Goal: Register for event/course

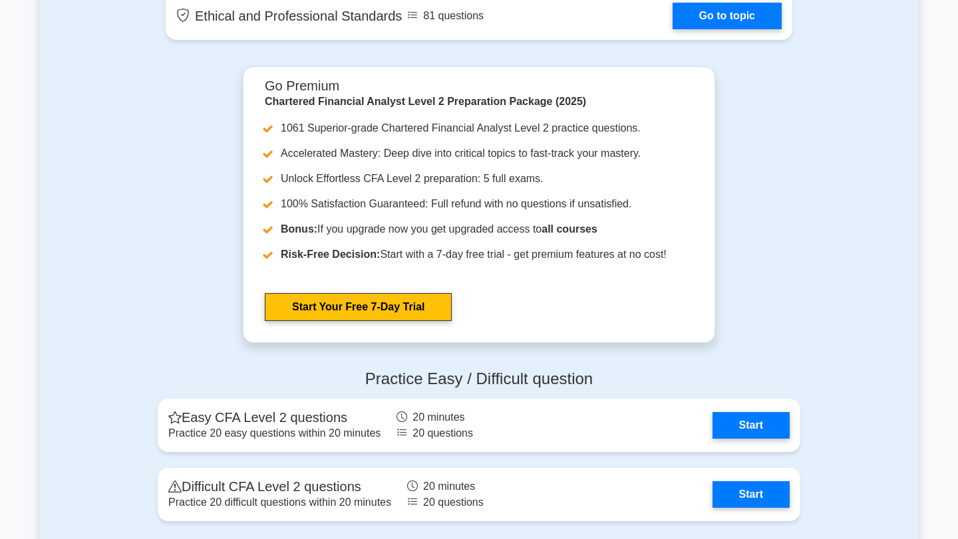
scroll to position [1373, 0]
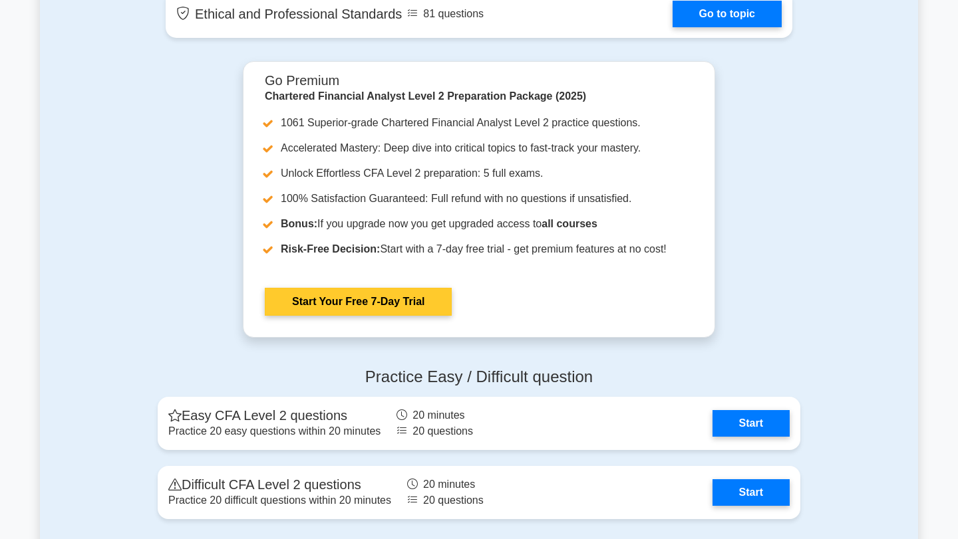
click at [307, 303] on link "Start Your Free 7-Day Trial" at bounding box center [358, 302] width 187 height 28
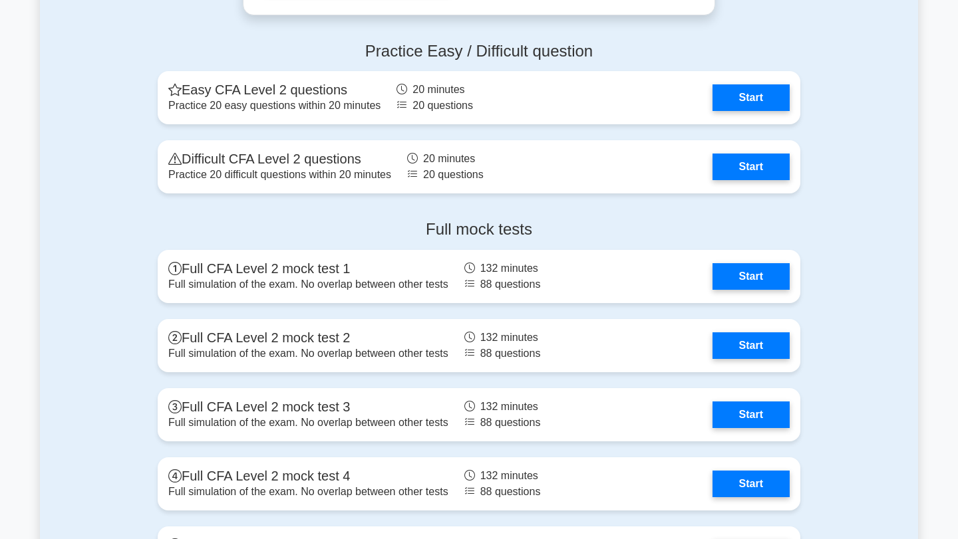
scroll to position [1707, 0]
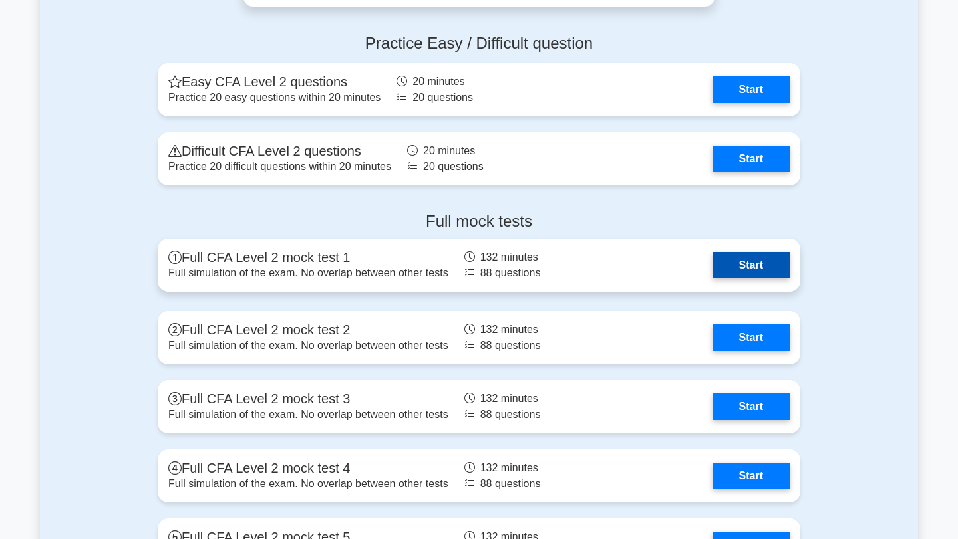
click at [736, 269] on link "Start" at bounding box center [750, 265] width 77 height 27
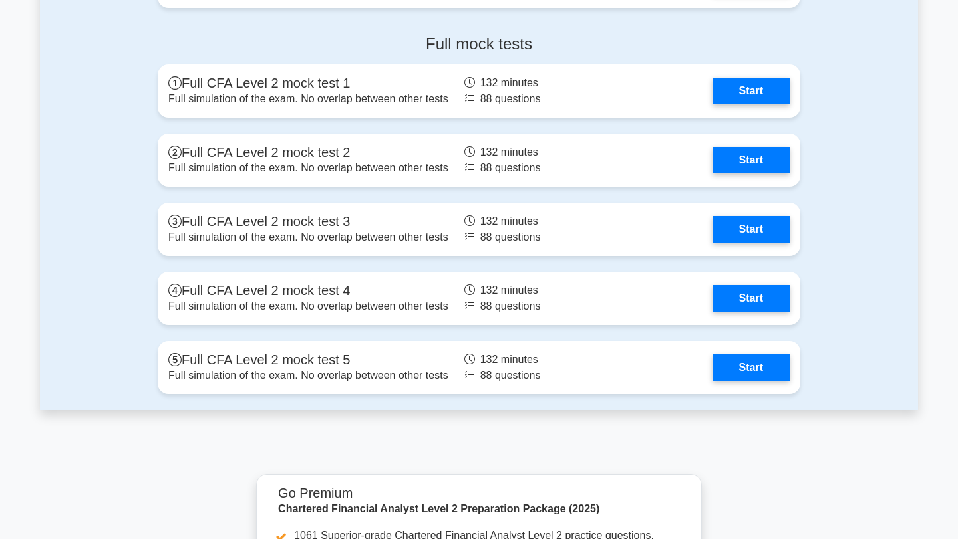
scroll to position [1878, 0]
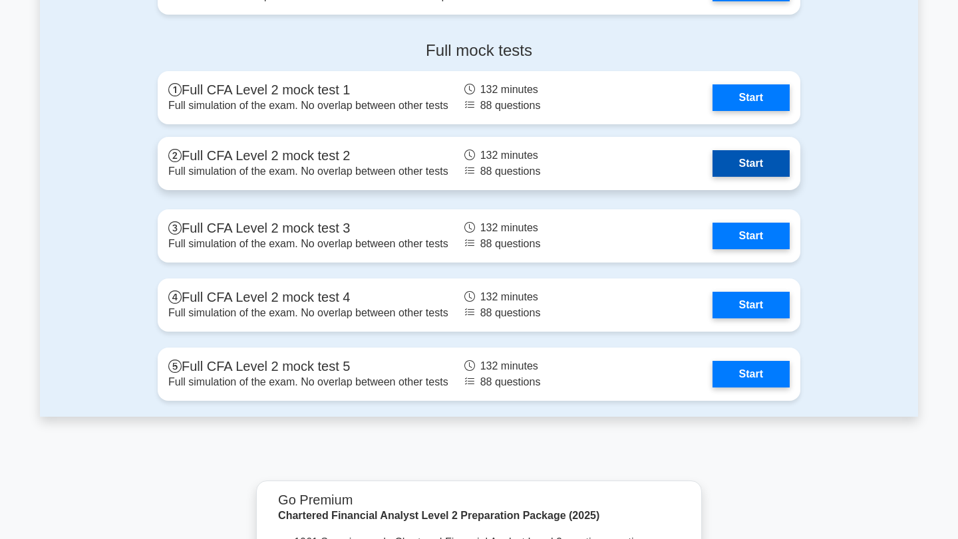
click at [726, 165] on link "Start" at bounding box center [750, 163] width 77 height 27
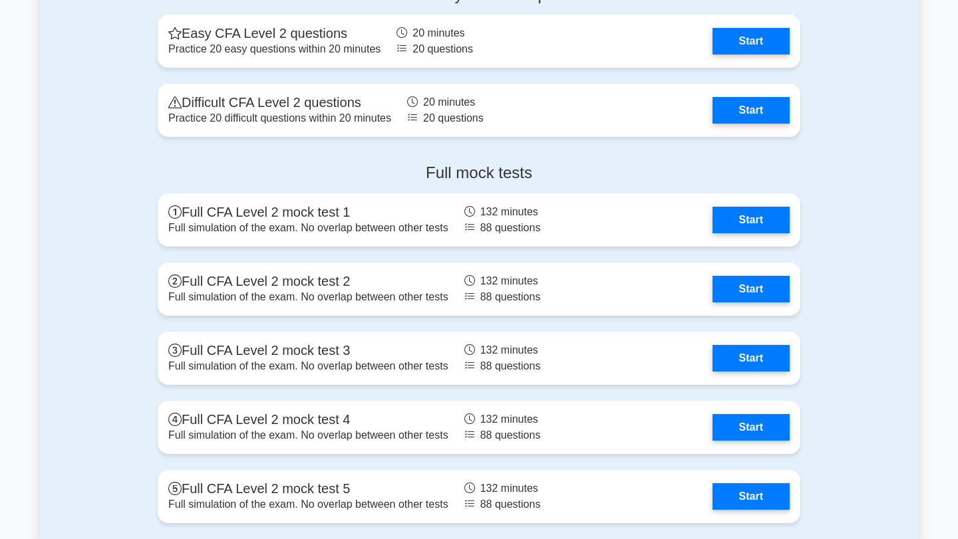
scroll to position [1753, 0]
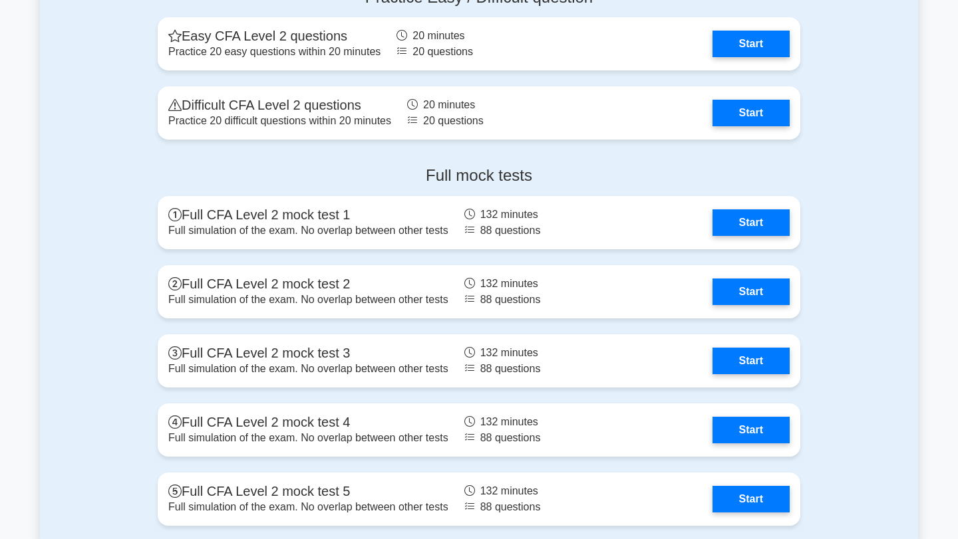
click at [844, 92] on div "Practice Easy / Difficult question Easy CFA Level 2 questions Practice 20 easy …" at bounding box center [479, 66] width 878 height 179
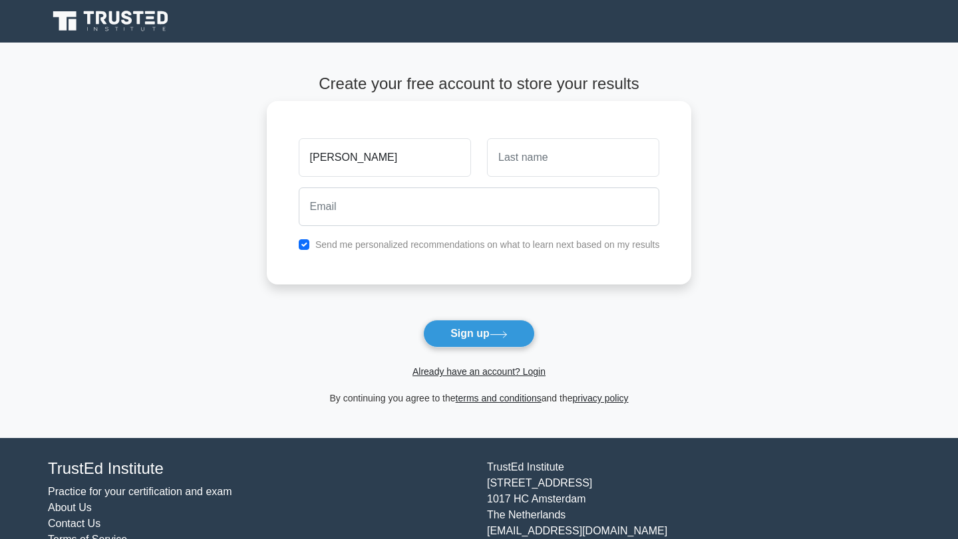
type input "shail"
click at [572, 160] on input "text" at bounding box center [573, 157] width 172 height 39
type input "wadhwa"
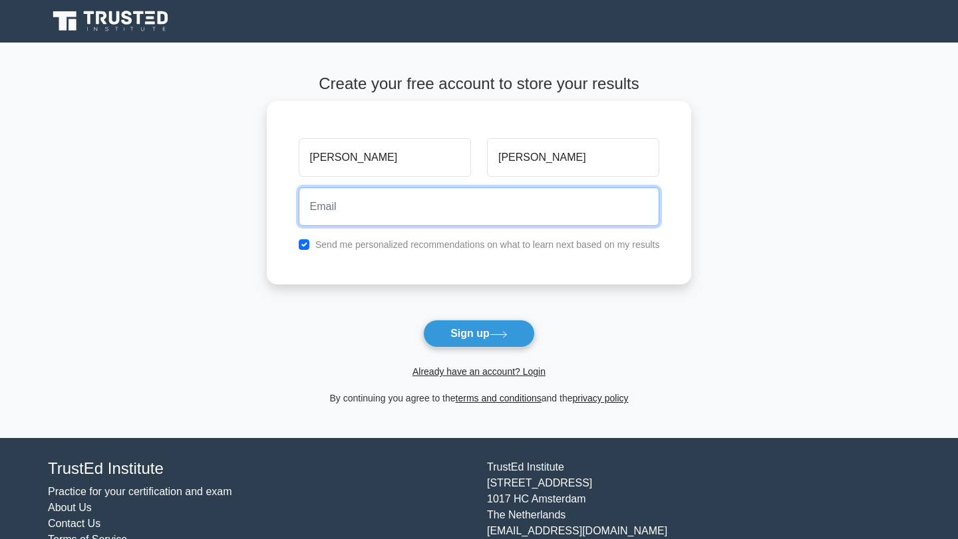
click at [538, 196] on input "email" at bounding box center [479, 207] width 361 height 39
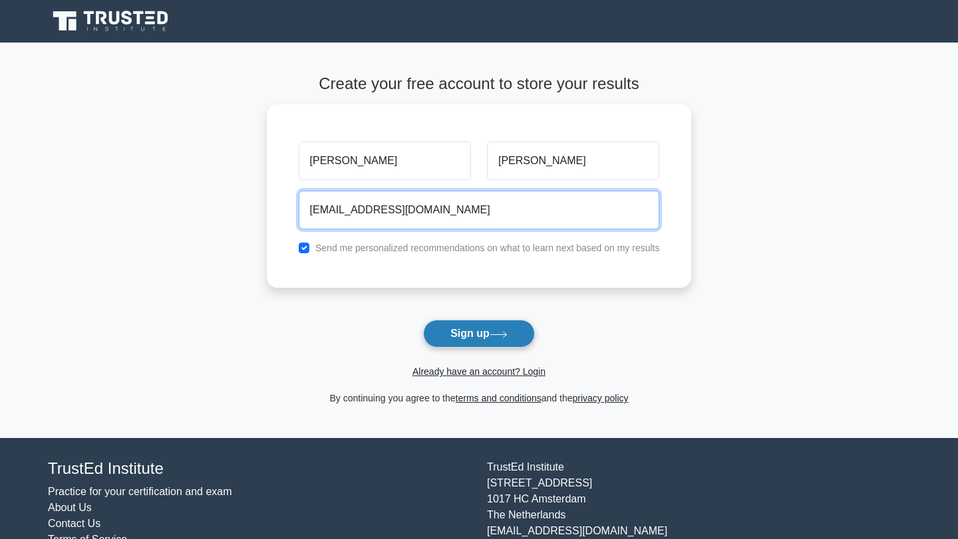
type input "shailwadhwa860@gmail.com"
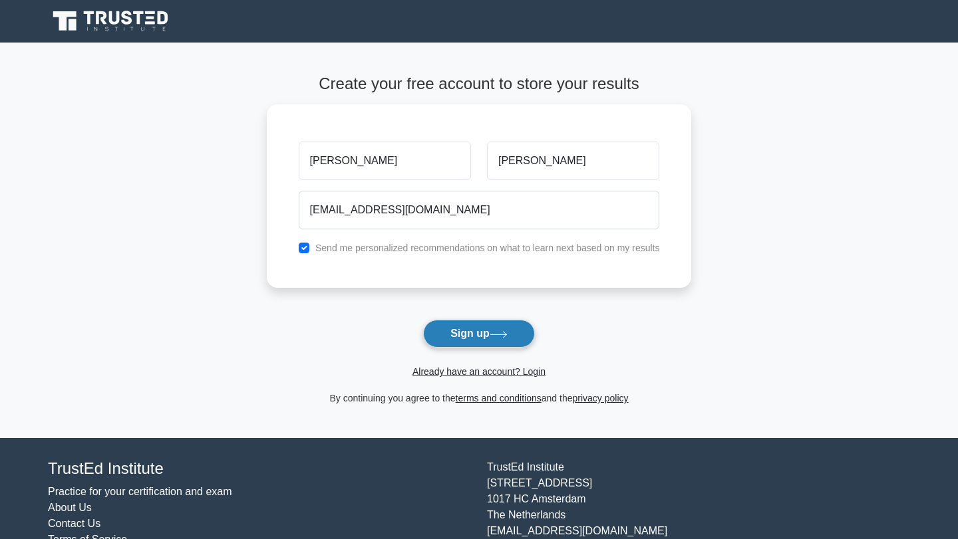
click at [496, 337] on icon at bounding box center [499, 334] width 18 height 7
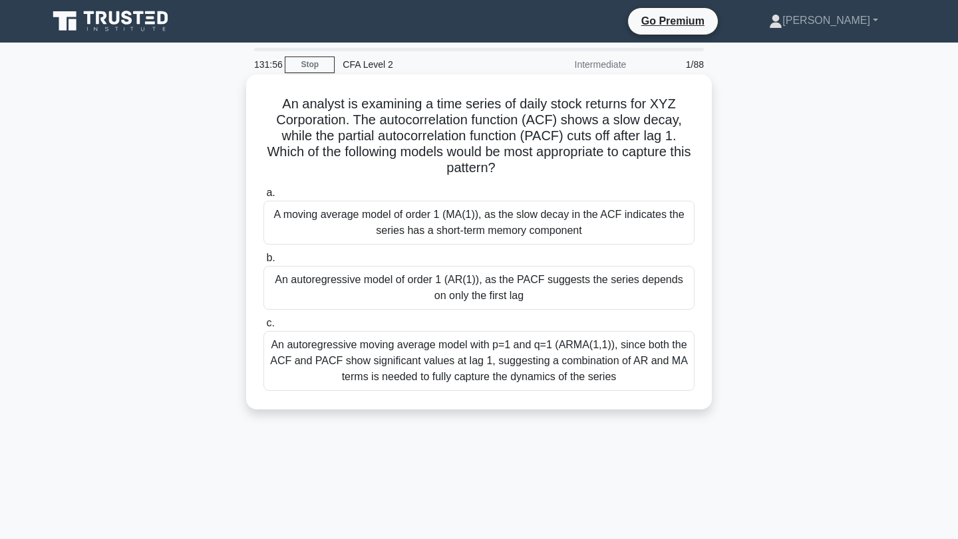
scroll to position [1, 0]
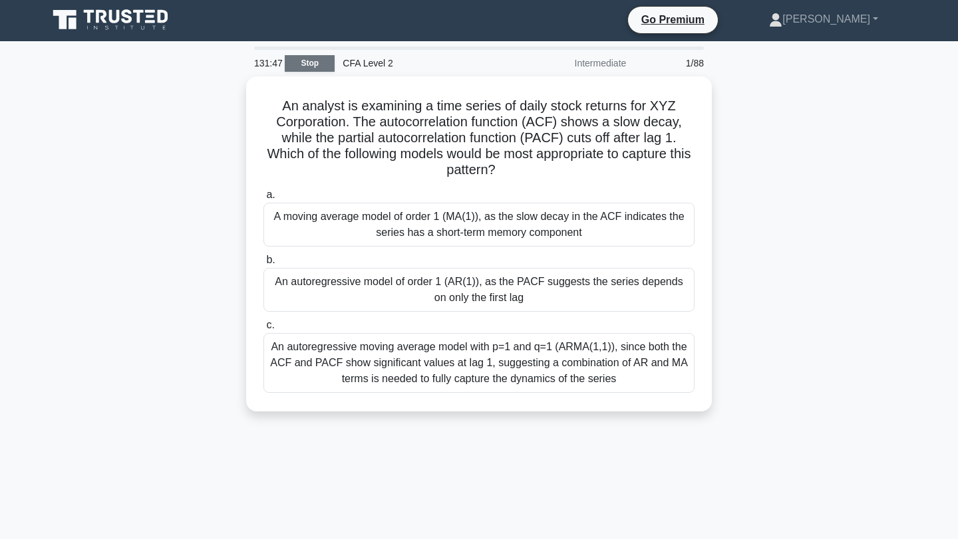
click at [314, 62] on link "Stop" at bounding box center [310, 63] width 50 height 17
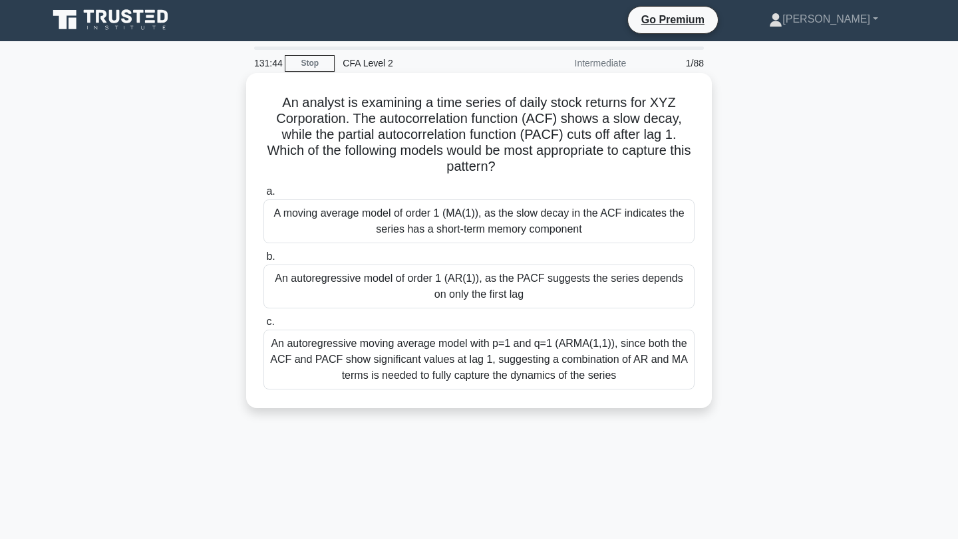
scroll to position [0, 0]
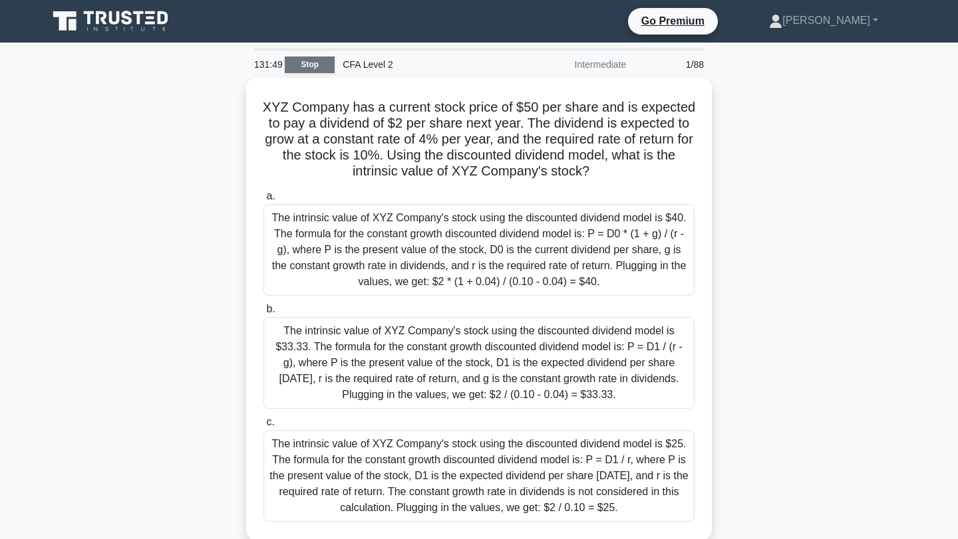
click at [313, 63] on link "Stop" at bounding box center [310, 65] width 50 height 17
